Goal: Navigation & Orientation: Go to known website

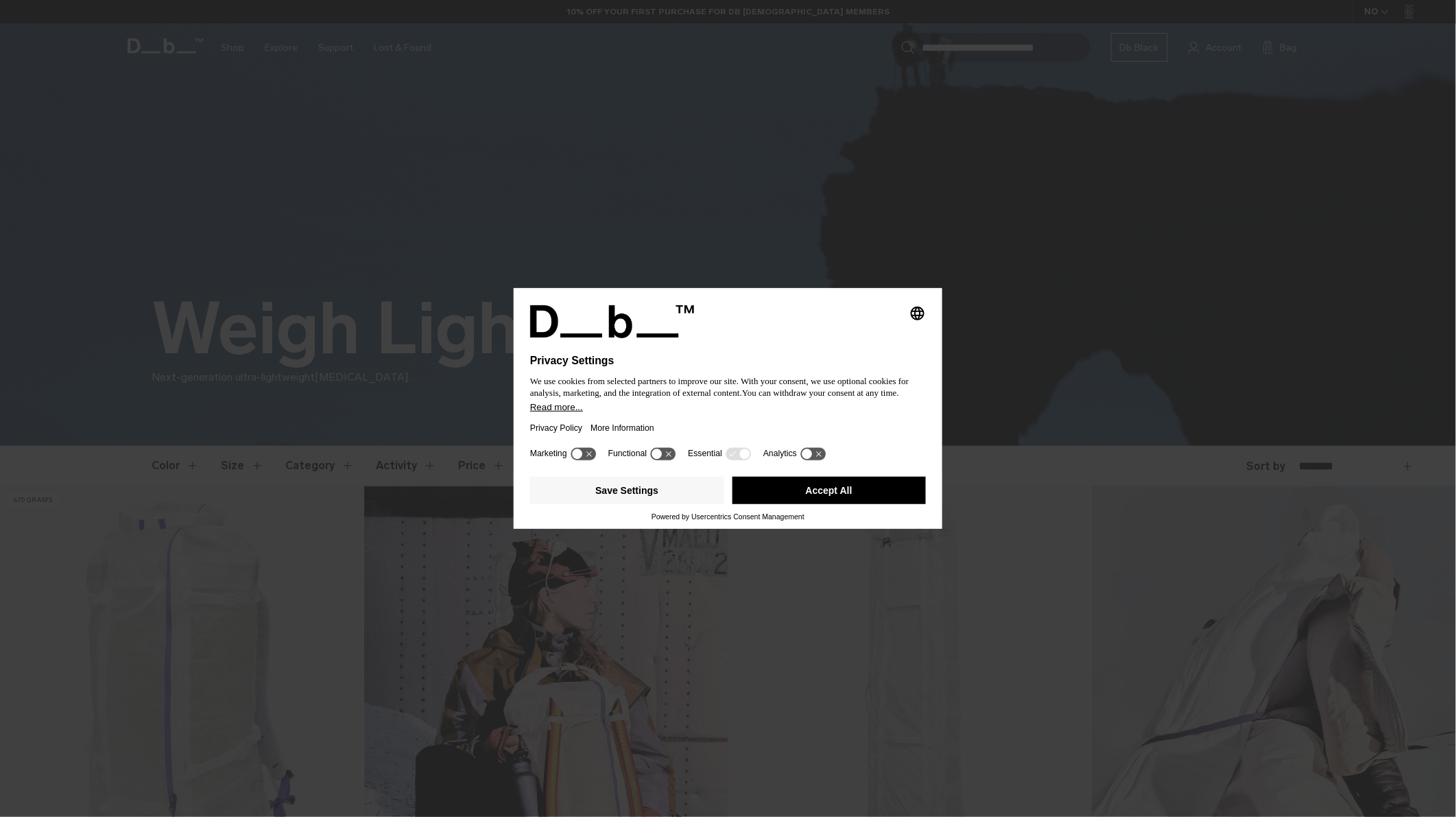
click at [844, 338] on div at bounding box center [728, 347] width 396 height 17
click at [1083, 265] on div "Selecting an option will immediately change the language Privacy Settings We us…" at bounding box center [728, 408] width 1456 height 817
click at [588, 454] on icon at bounding box center [583, 453] width 25 height 13
click at [588, 455] on icon at bounding box center [583, 453] width 25 height 13
click at [804, 500] on button "Accept All" at bounding box center [829, 490] width 195 height 27
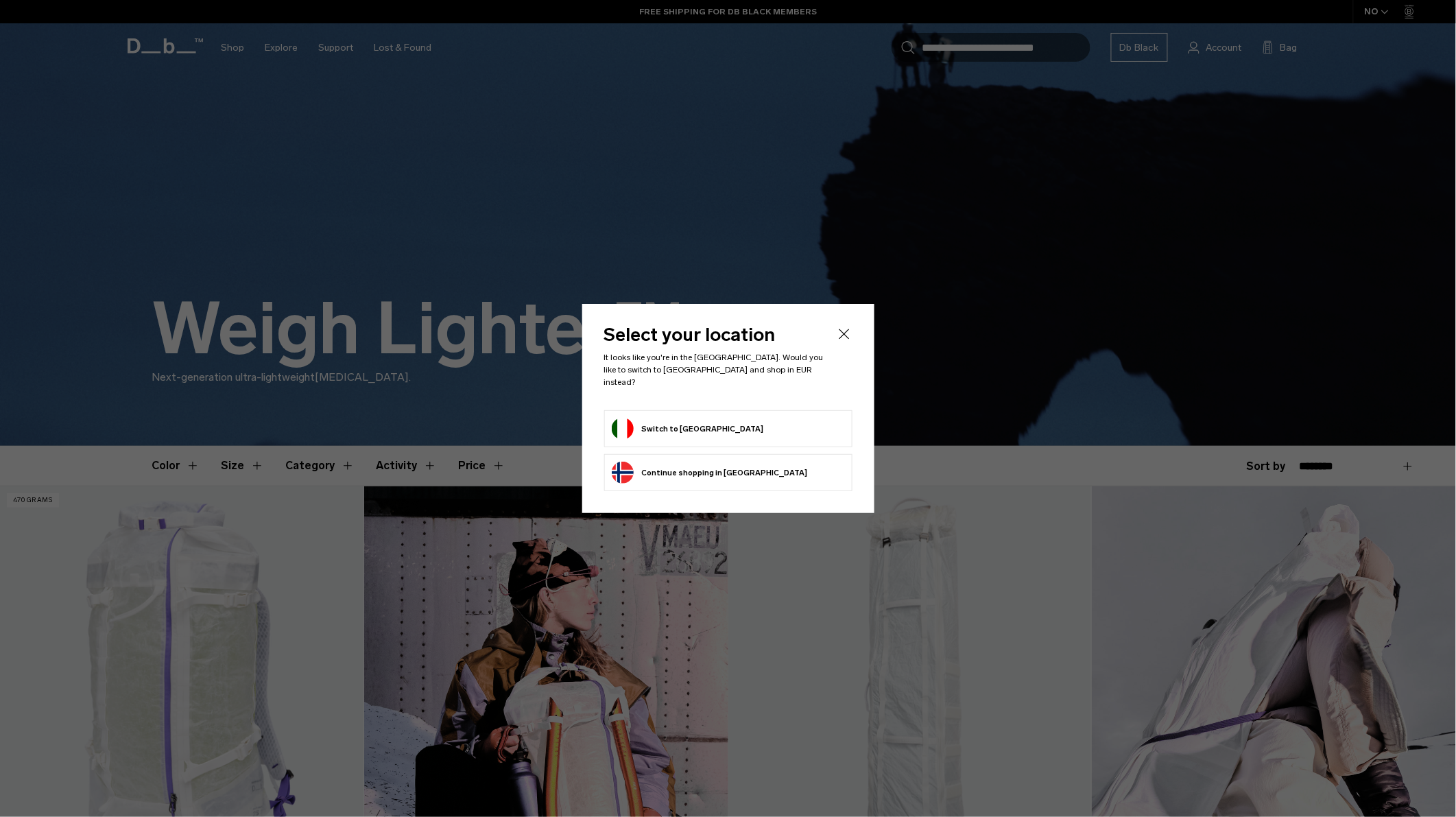
click at [718, 418] on form "Switch to Italy" at bounding box center [728, 428] width 233 height 22
click at [640, 423] on button "Switch to Italy" at bounding box center [687, 428] width 152 height 22
click at [654, 419] on button "Switch to Italy" at bounding box center [687, 428] width 152 height 22
drag, startPoint x: 643, startPoint y: 421, endPoint x: 681, endPoint y: 420, distance: 38.0
click at [643, 420] on button "Switch to Italy" at bounding box center [687, 428] width 152 height 22
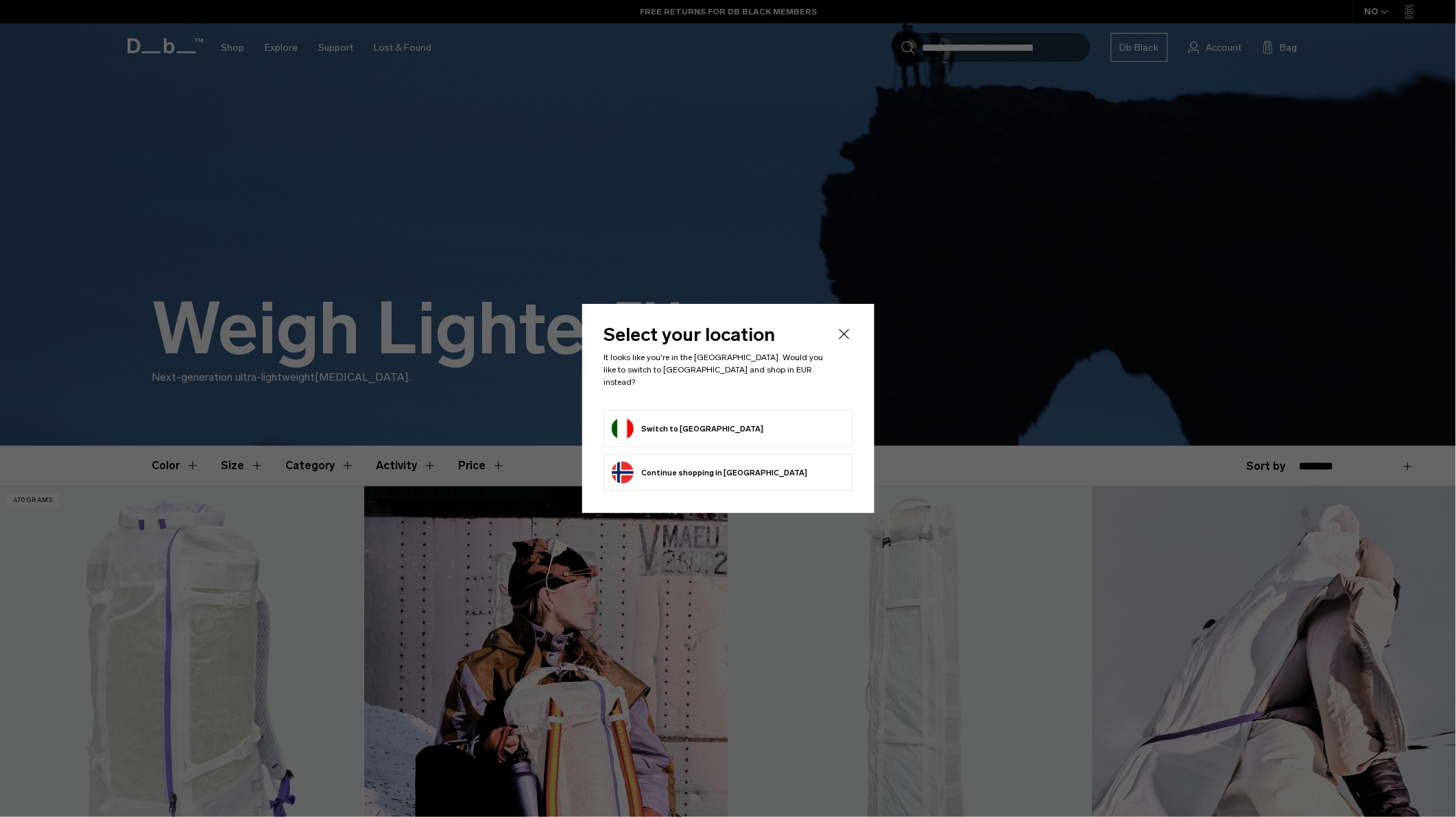
click at [645, 421] on button "Switch to Italy" at bounding box center [687, 428] width 152 height 22
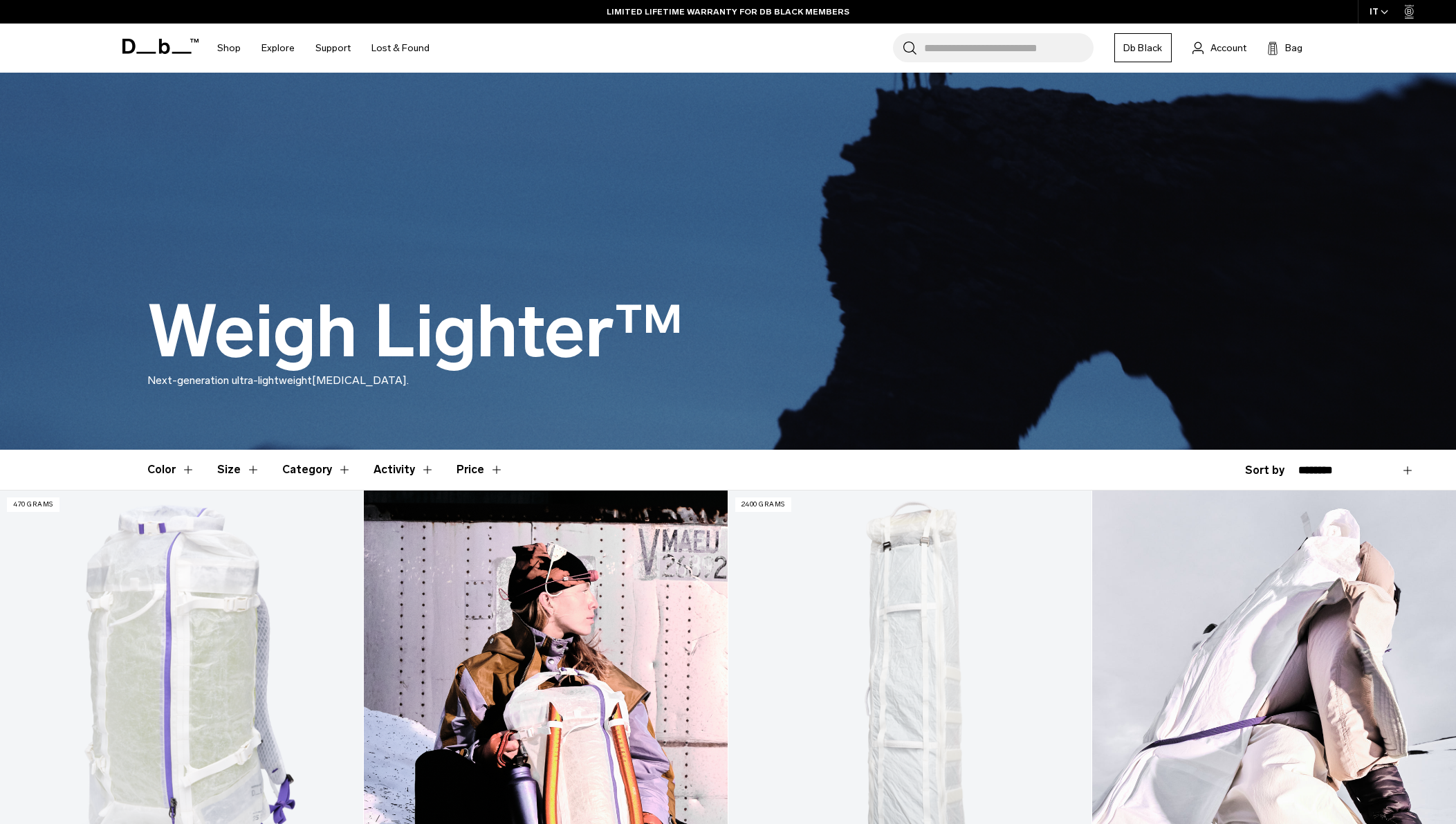
click at [179, 45] on icon at bounding box center [160, 46] width 76 height 15
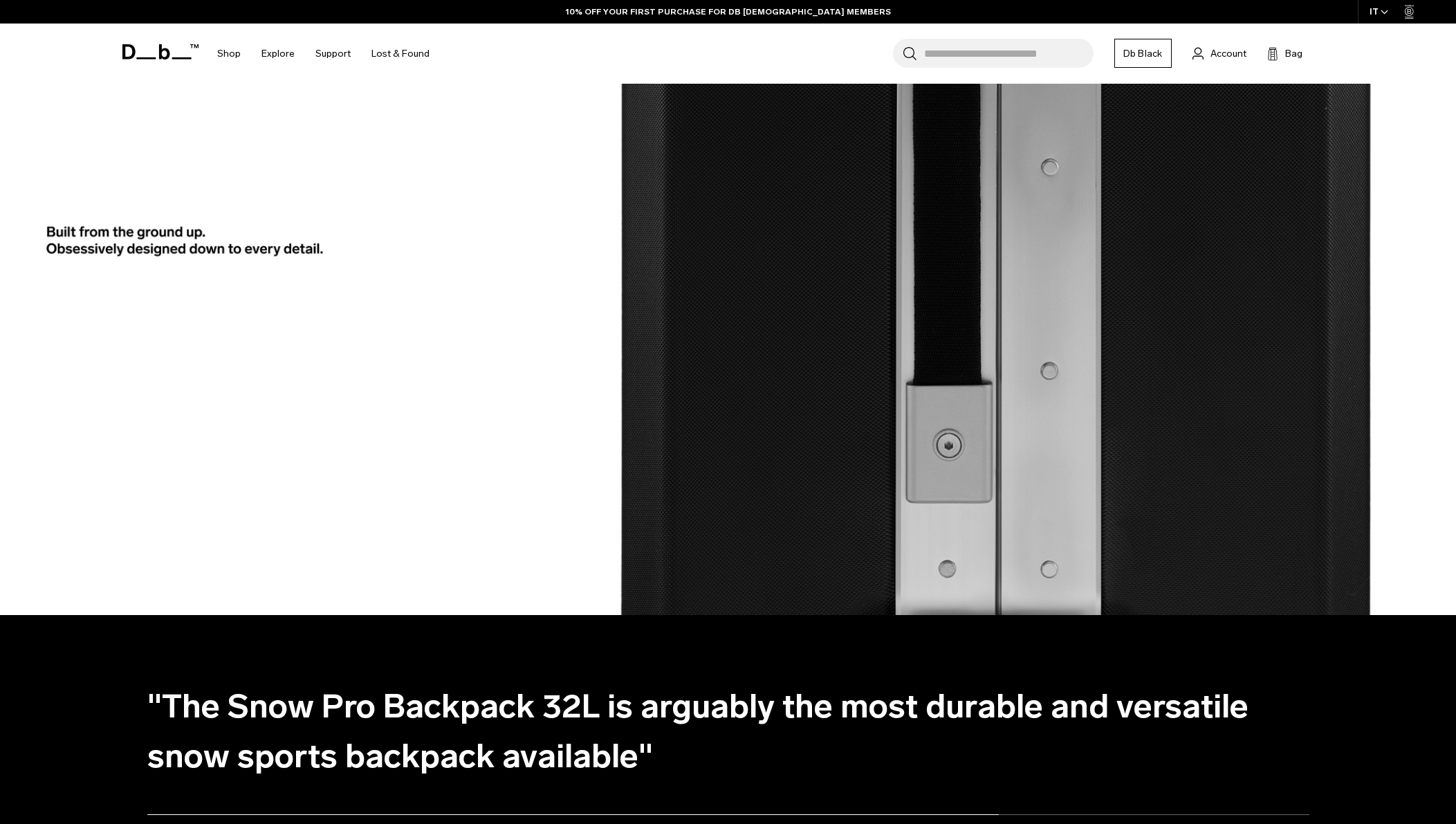
scroll to position [4176, 0]
